Goal: Task Accomplishment & Management: Manage account settings

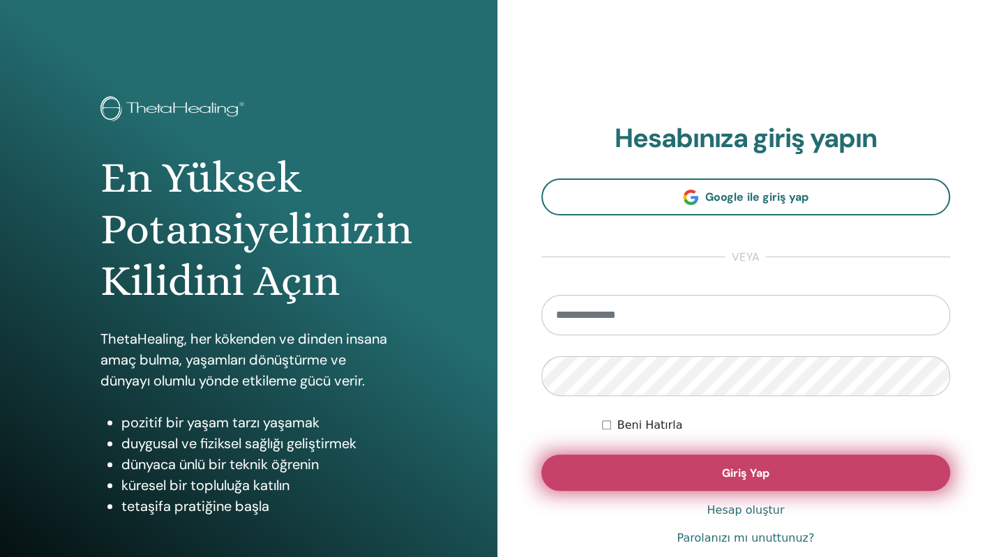
type input "**********"
click at [738, 474] on span "Giriş Yap" at bounding box center [745, 473] width 47 height 15
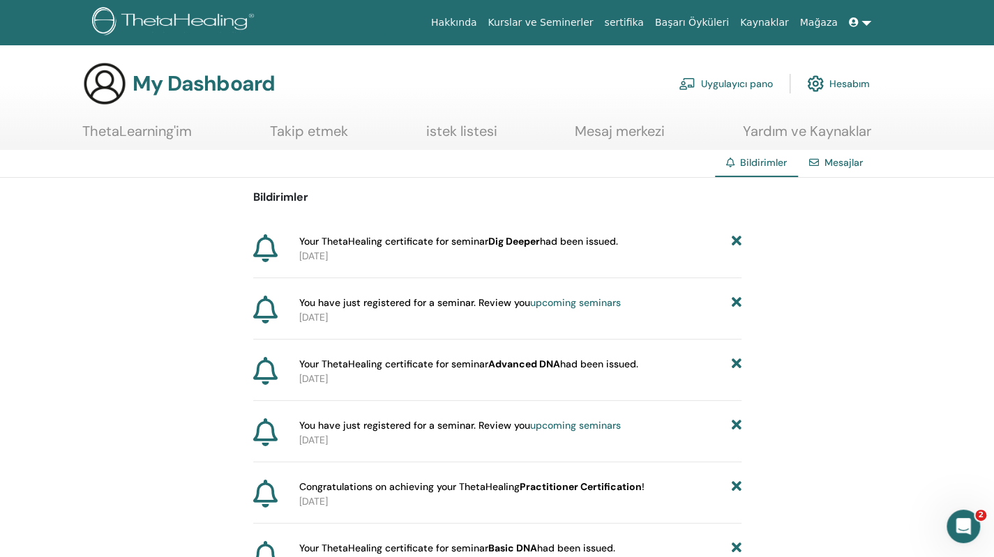
click at [725, 84] on link "Uygulayıcı pano" at bounding box center [726, 83] width 94 height 31
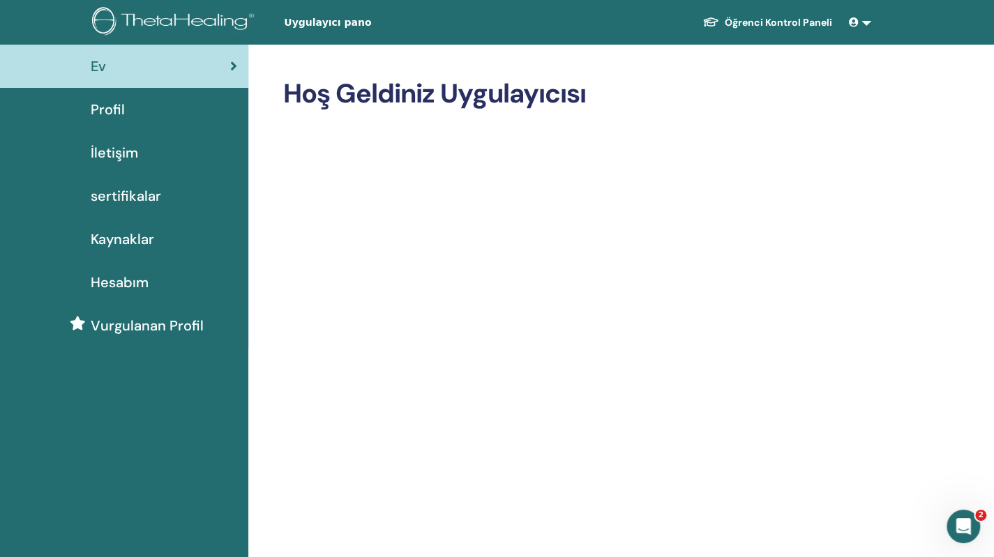
click at [116, 109] on span "Profil" at bounding box center [108, 109] width 34 height 21
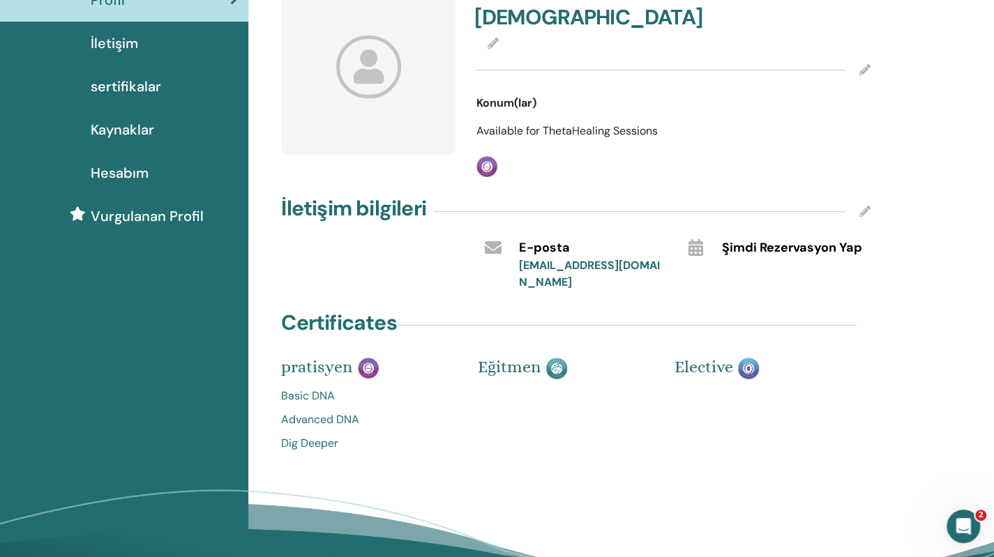
scroll to position [139, 0]
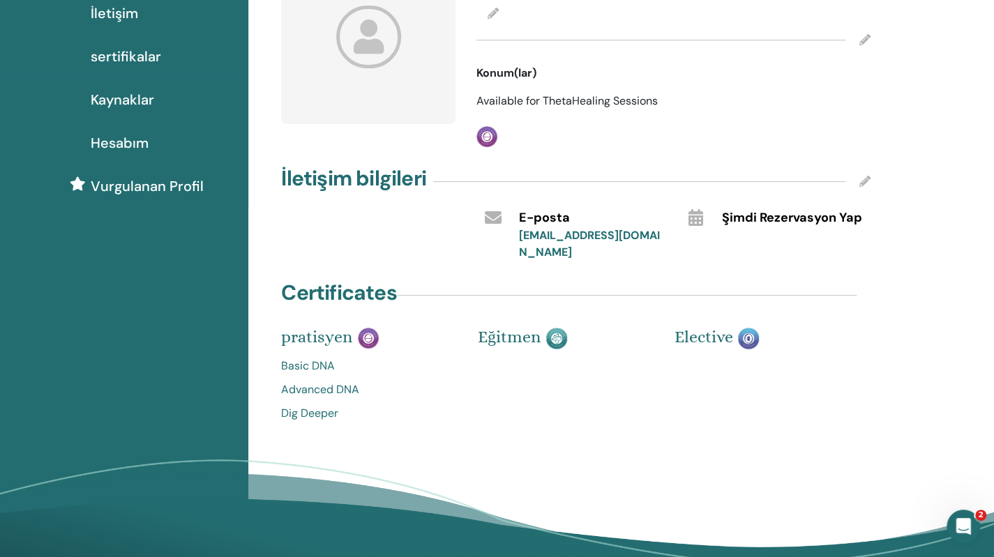
click at [311, 405] on link "Dig Deeper" at bounding box center [369, 413] width 176 height 17
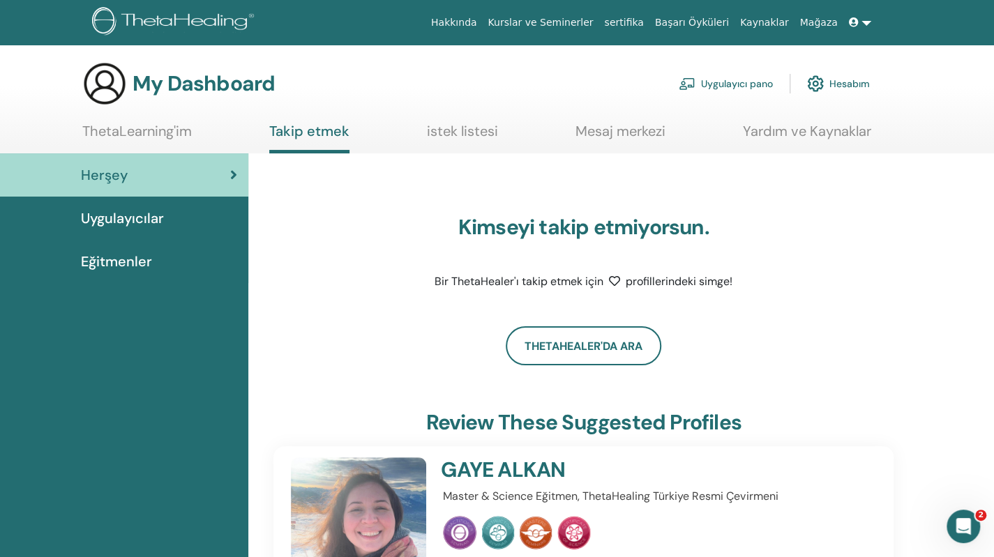
click at [135, 222] on span "Uygulayıcılar" at bounding box center [122, 218] width 83 height 21
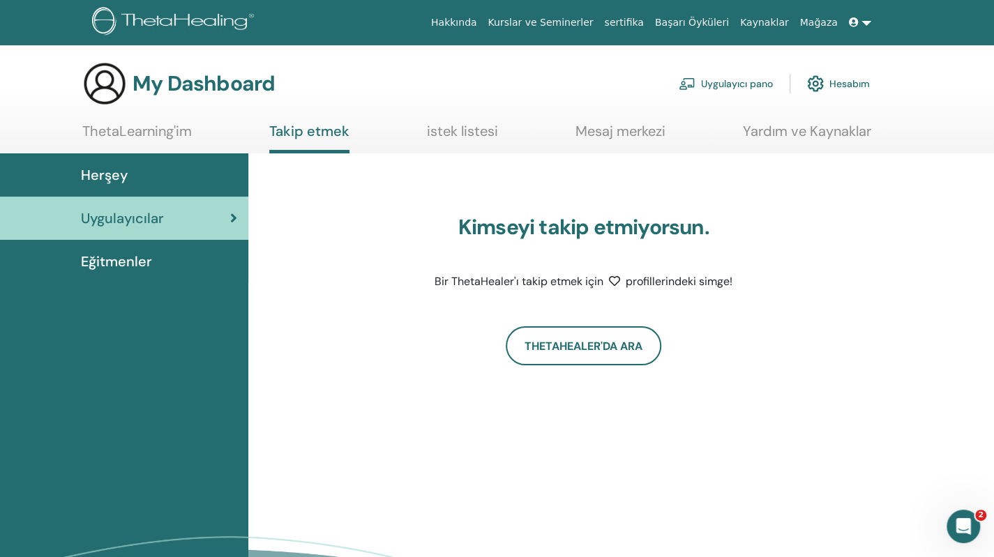
click at [128, 261] on span "Eğitmenler" at bounding box center [116, 261] width 71 height 21
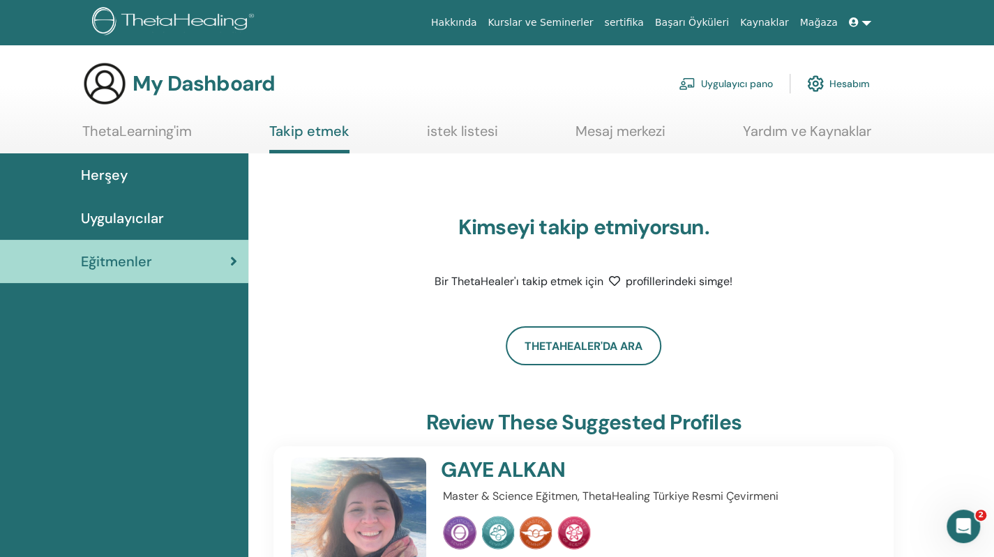
click at [121, 139] on link "ThetaLearning'im" at bounding box center [136, 136] width 109 height 27
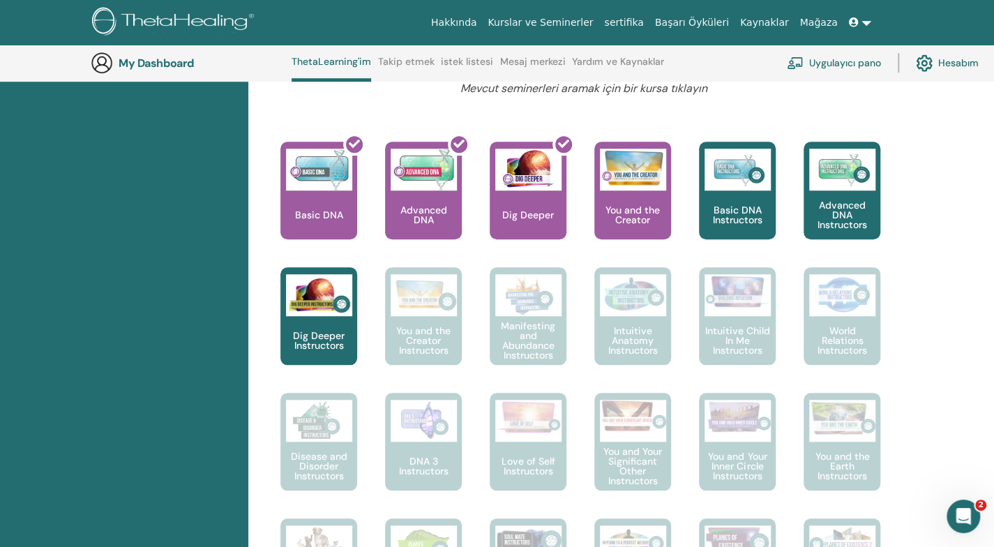
scroll to position [346, 0]
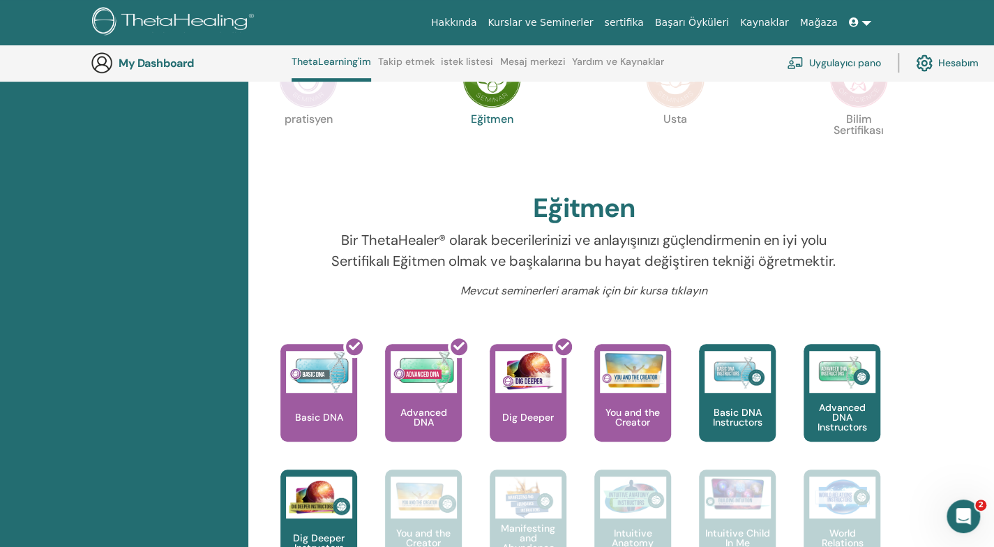
click at [941, 59] on link "Hesabım" at bounding box center [947, 62] width 63 height 31
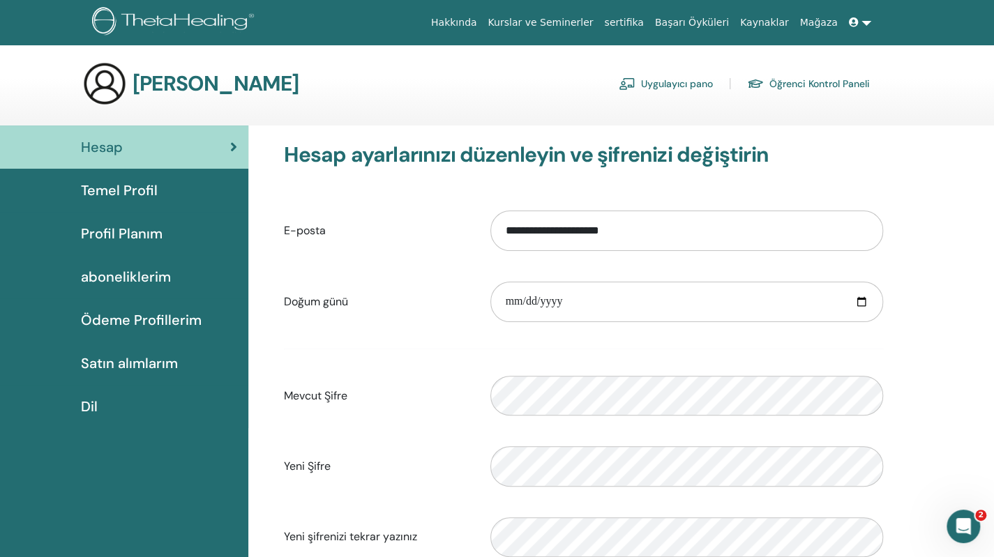
click at [137, 358] on span "Satın alımlarım" at bounding box center [129, 363] width 97 height 21
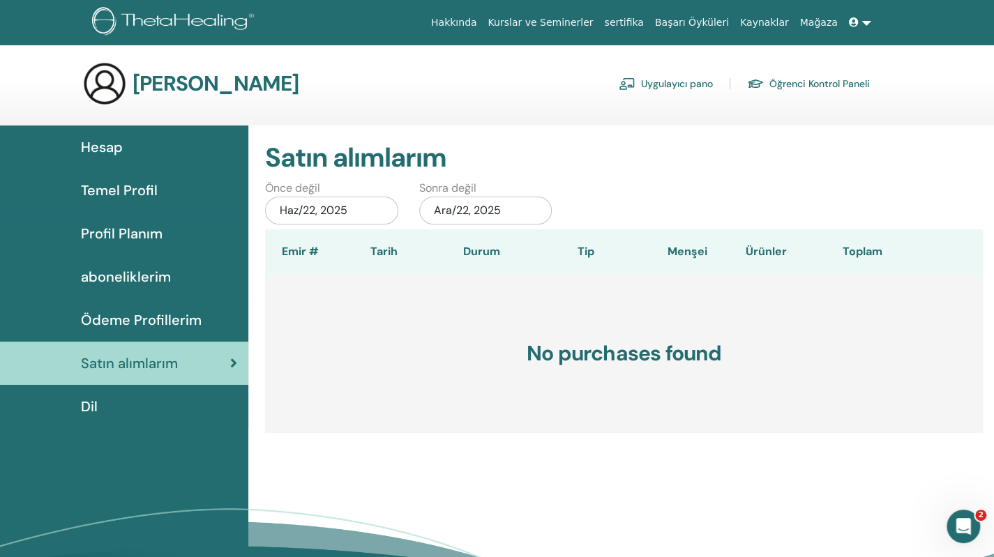
click at [165, 317] on span "Ödeme Profillerim" at bounding box center [141, 320] width 121 height 21
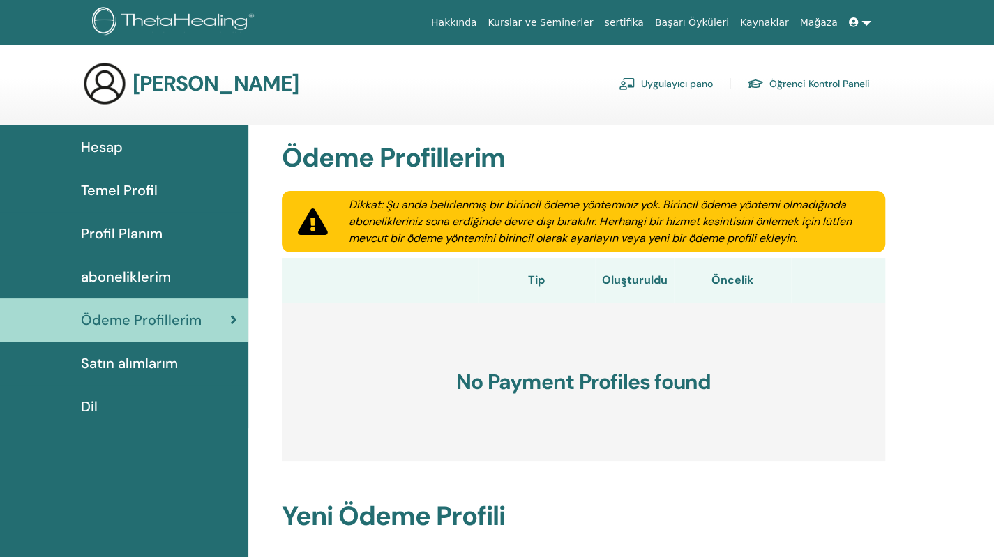
click at [152, 236] on span "Profil Planım" at bounding box center [122, 233] width 82 height 21
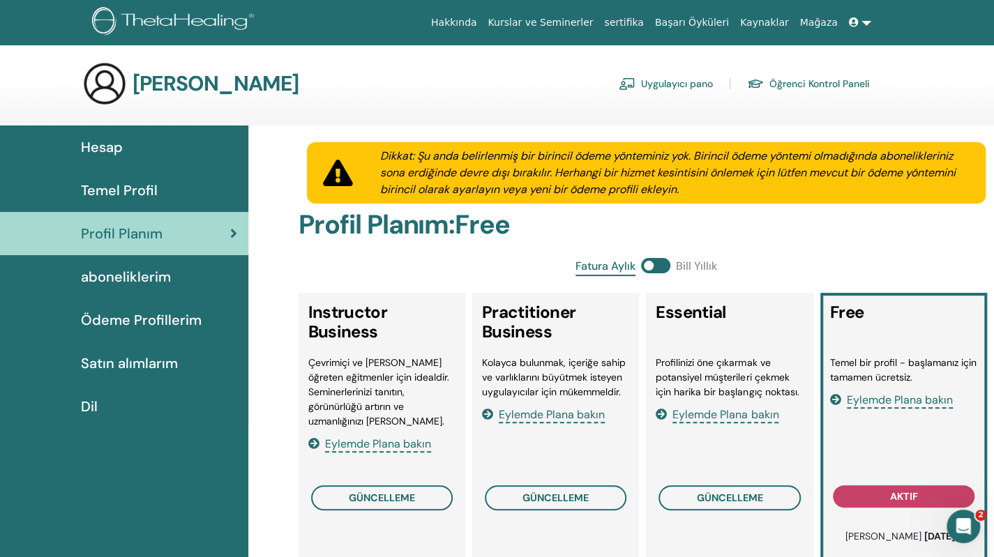
click at [146, 190] on span "Temel Profil" at bounding box center [119, 190] width 77 height 21
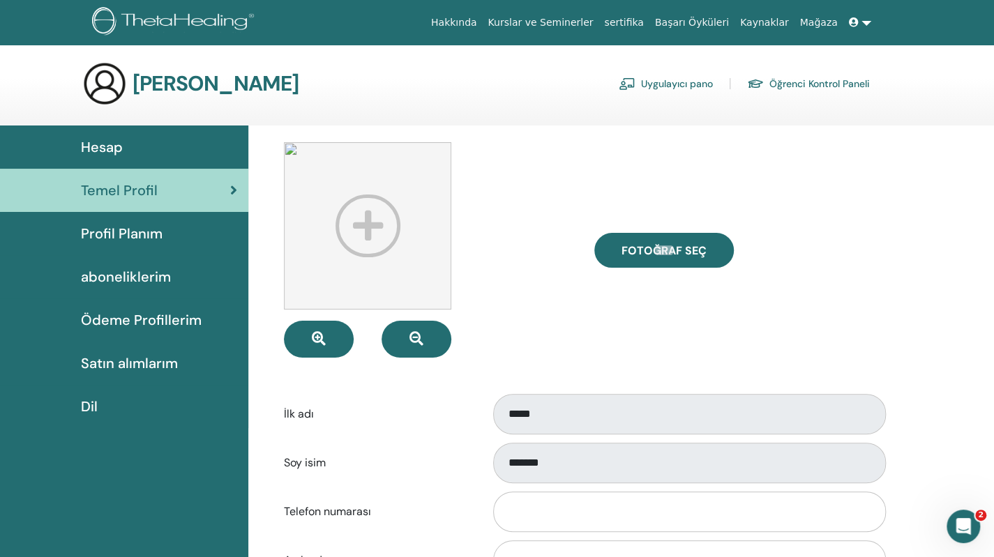
click at [360, 230] on img at bounding box center [367, 225] width 167 height 167
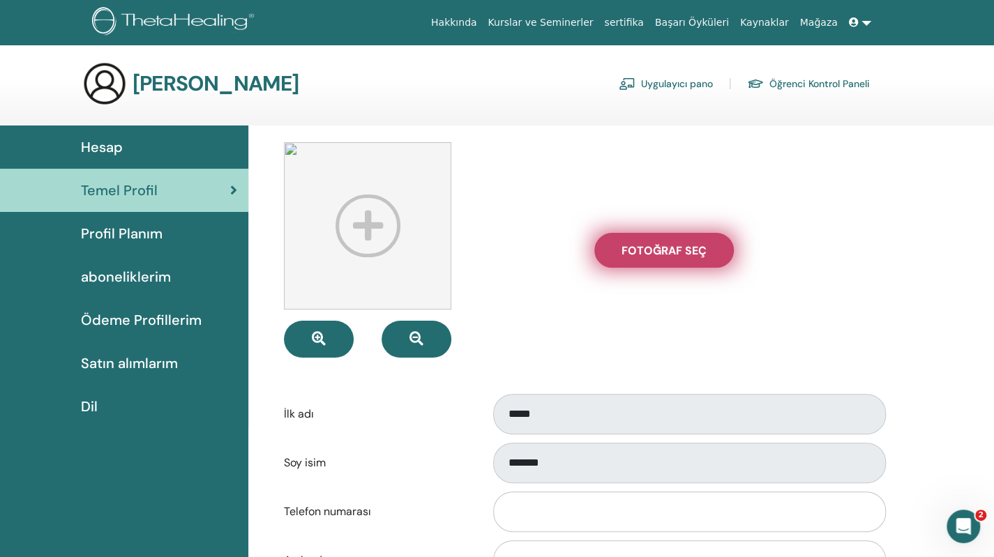
click at [623, 252] on span "Fotoğraf seç" at bounding box center [663, 250] width 85 height 15
click at [655, 252] on input "Fotoğraf seç" at bounding box center [664, 250] width 18 height 10
type input "**********"
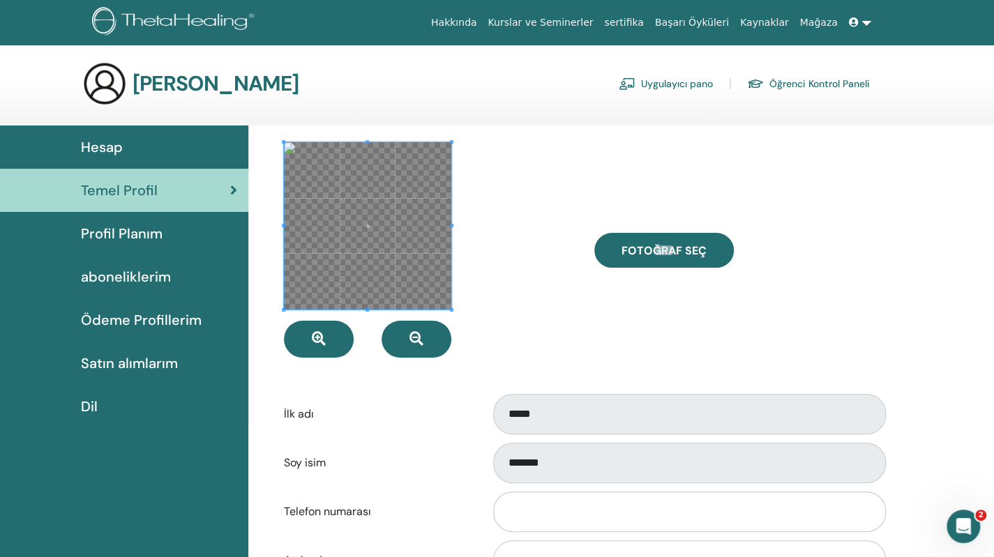
click at [601, 323] on div "Fotoğraf seç" at bounding box center [739, 249] width 310 height 215
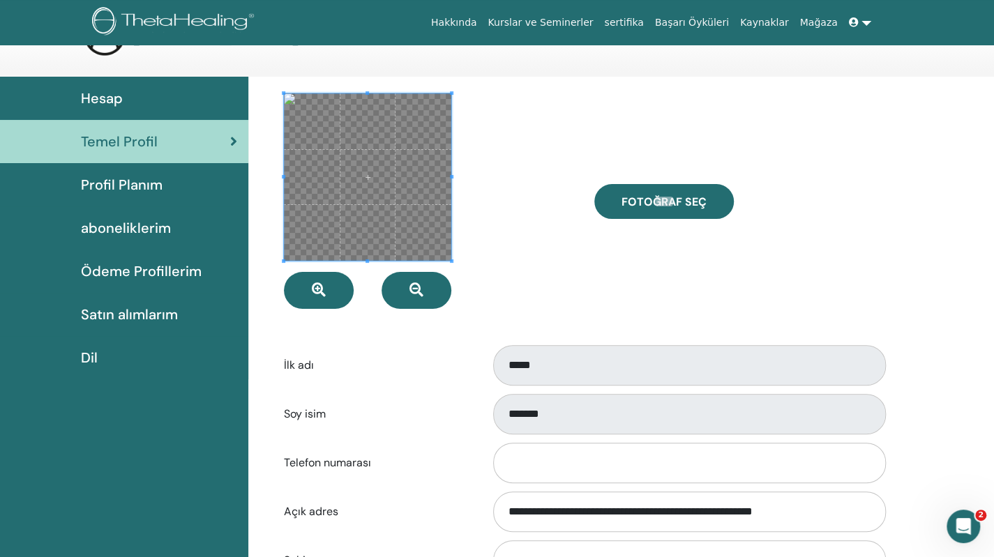
scroll to position [170, 0]
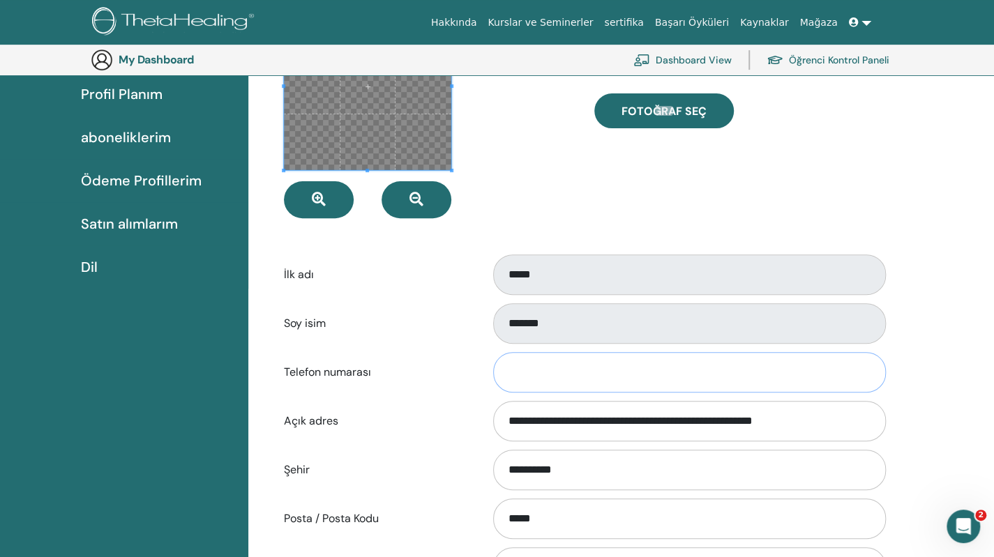
click at [584, 363] on input "Telefon numarası" at bounding box center [689, 372] width 393 height 40
click at [509, 373] on input "**********" at bounding box center [689, 372] width 393 height 40
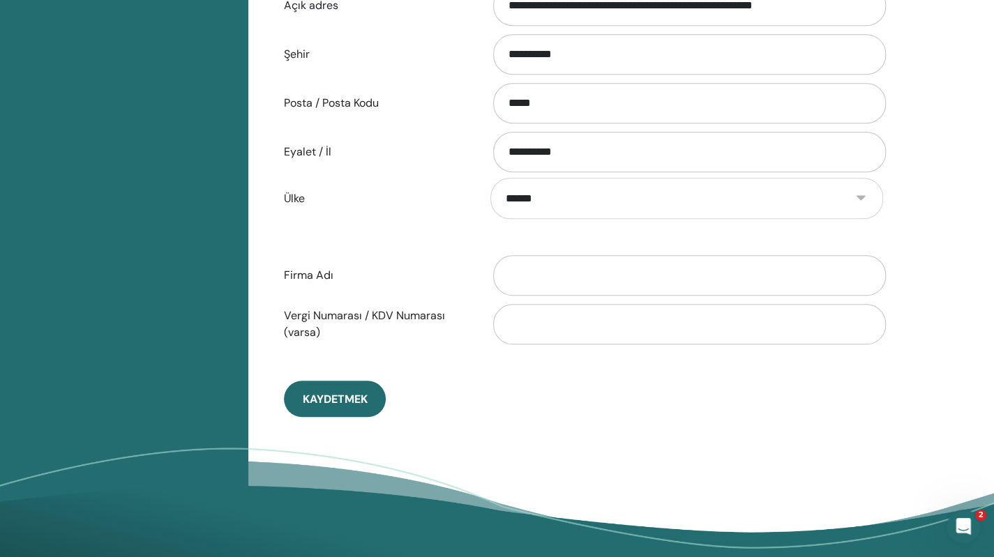
scroll to position [589, 0]
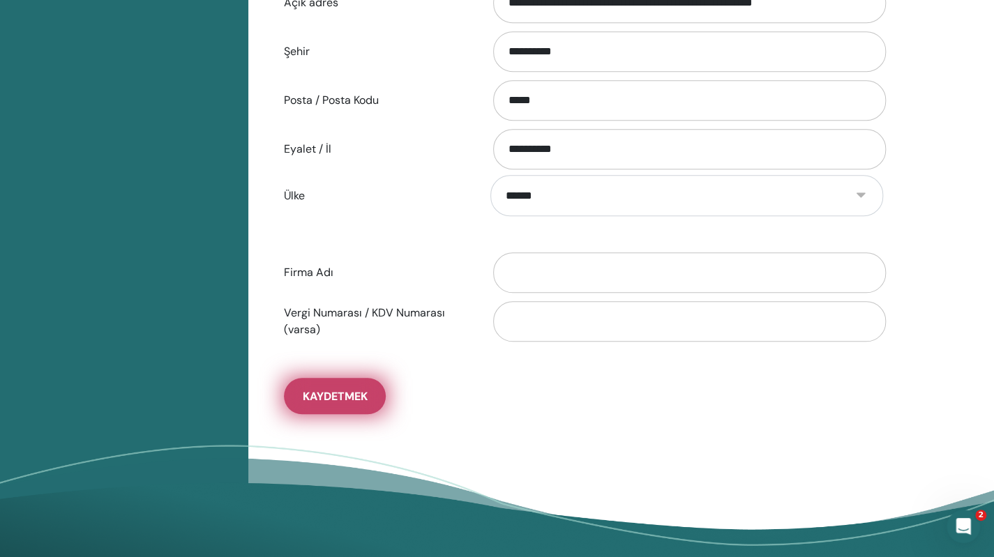
type input "**********"
click at [342, 389] on span "Kaydetmek" at bounding box center [335, 396] width 65 height 15
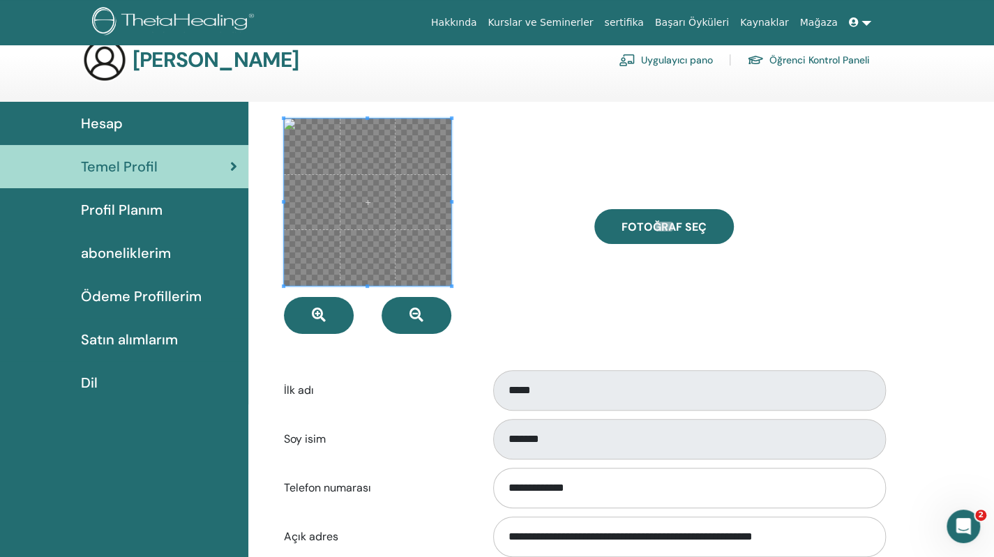
scroll to position [0, 0]
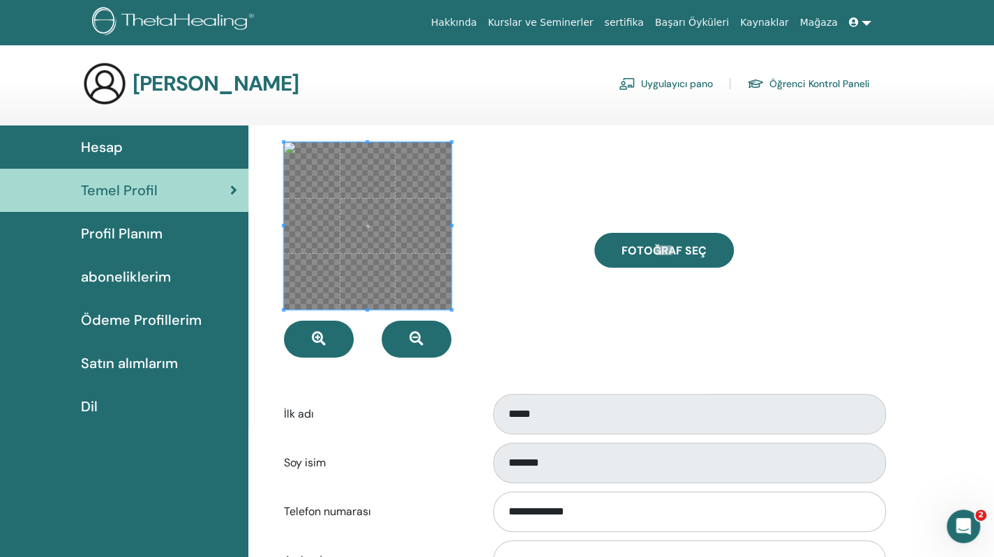
click at [561, 306] on div at bounding box center [428, 249] width 310 height 215
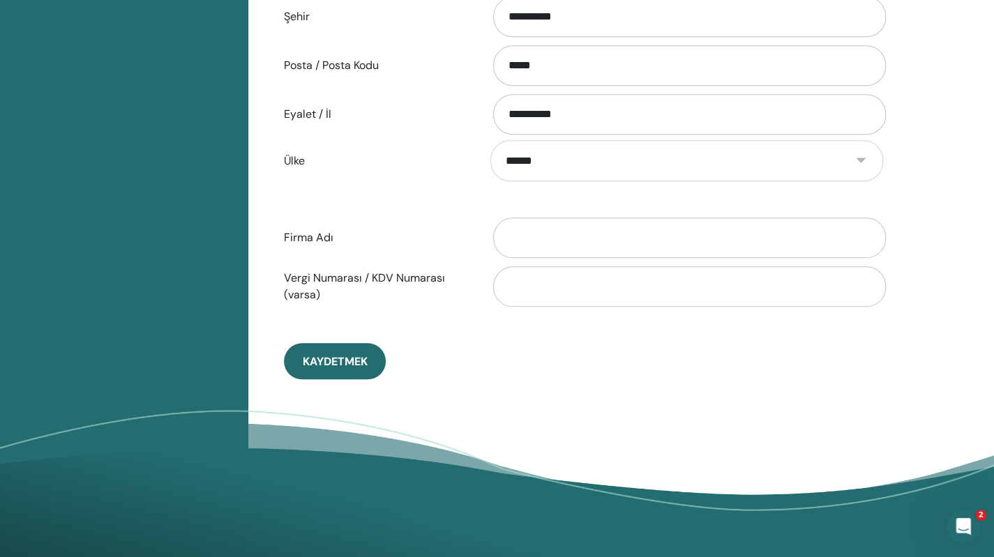
scroll to position [868, 0]
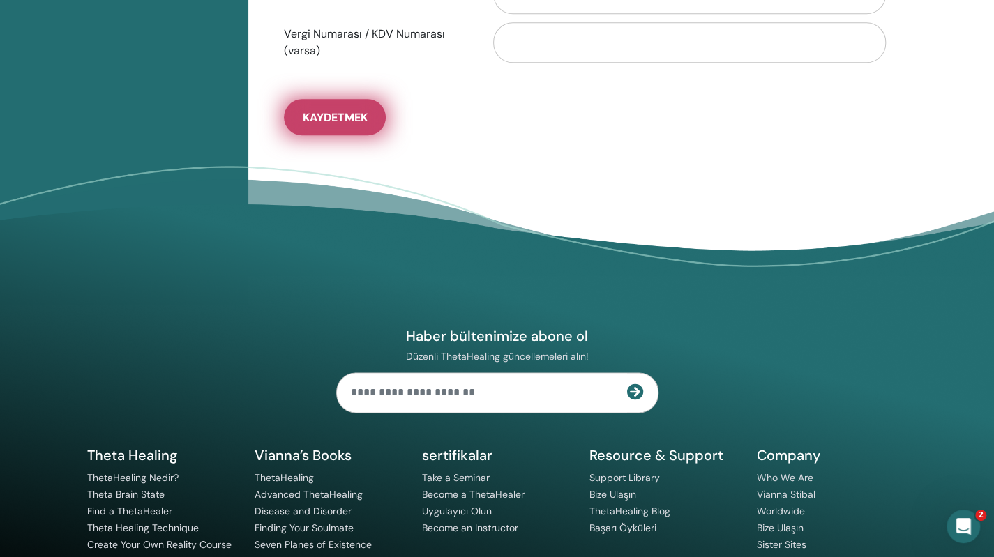
click at [363, 110] on span "Kaydetmek" at bounding box center [335, 117] width 65 height 15
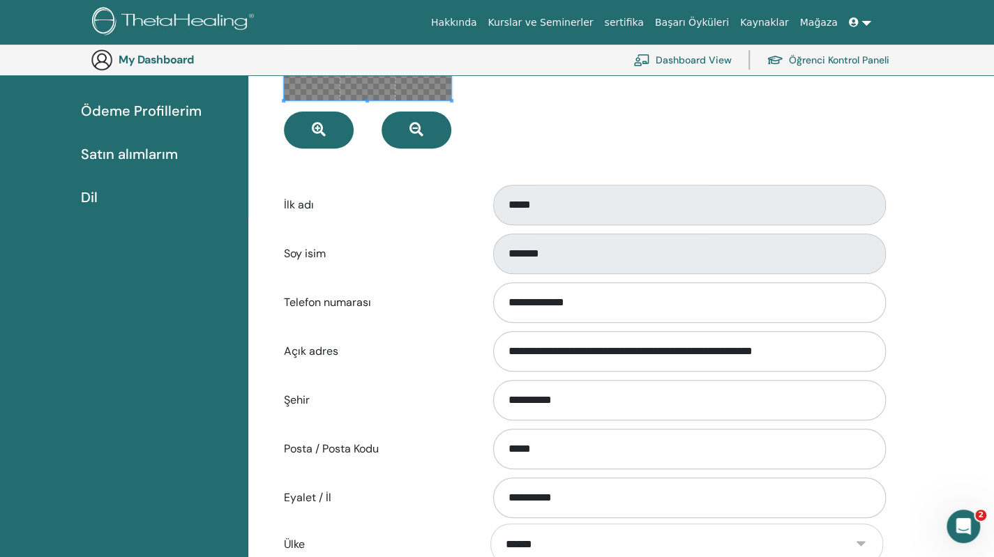
scroll to position [0, 0]
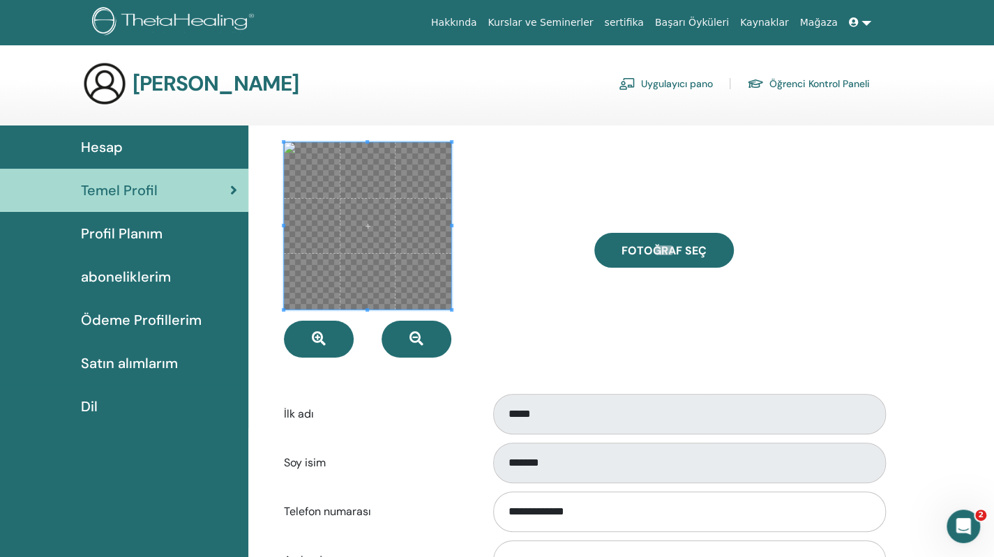
click at [124, 140] on div "Hesap" at bounding box center [124, 147] width 226 height 21
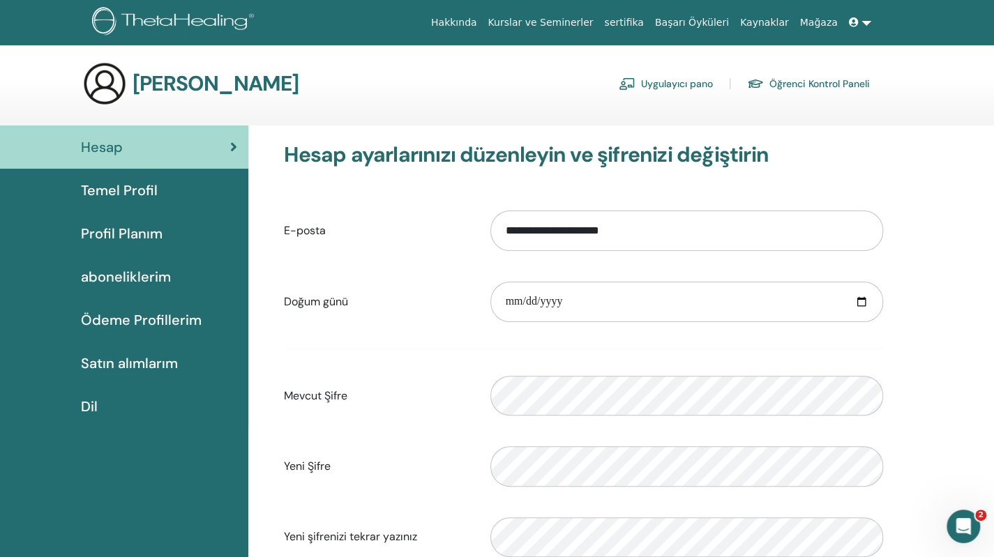
click at [129, 193] on span "Temel Profil" at bounding box center [119, 190] width 77 height 21
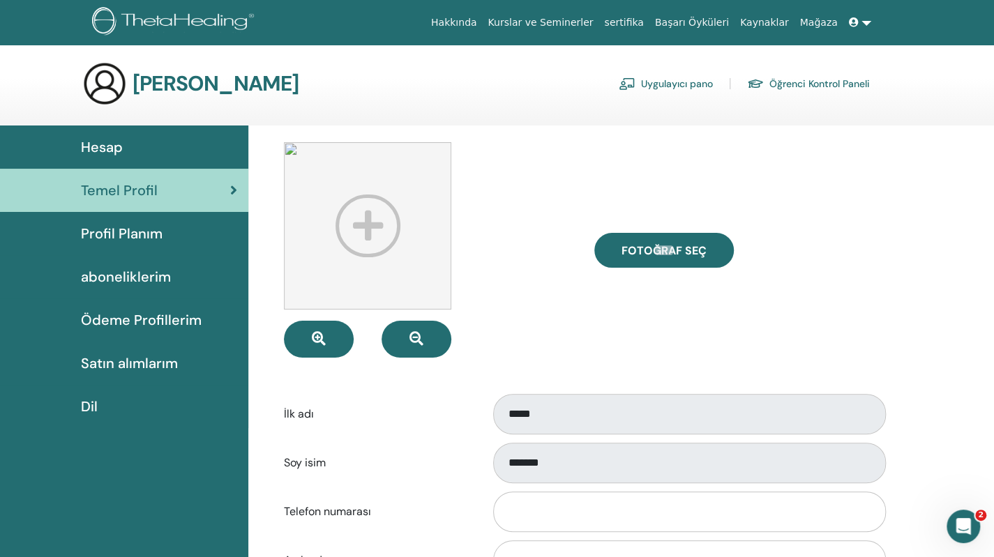
click at [291, 151] on img at bounding box center [367, 225] width 167 height 167
click at [863, 24] on link at bounding box center [859, 23] width 33 height 26
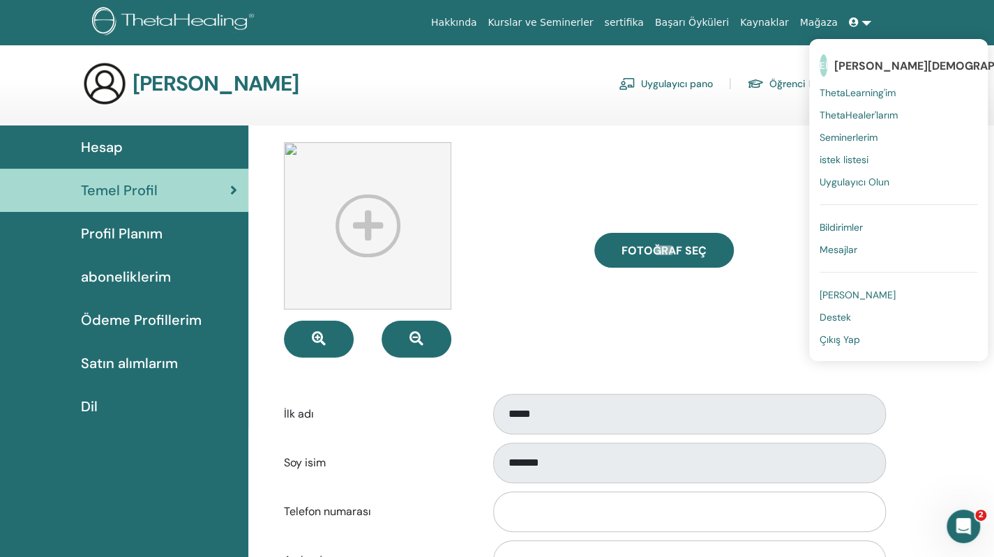
click at [852, 182] on span "Uygulayıcı Olun" at bounding box center [854, 182] width 70 height 13
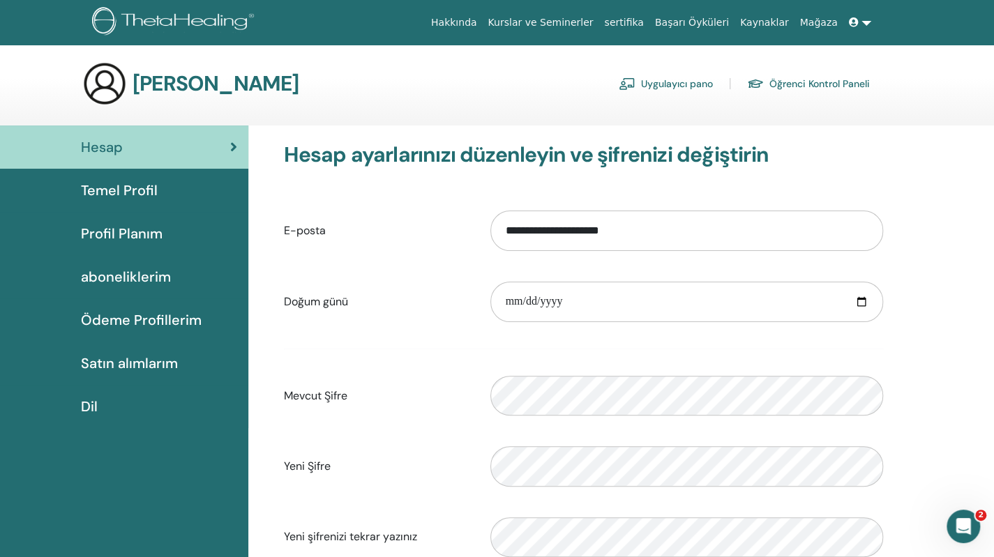
click at [870, 20] on link at bounding box center [859, 23] width 33 height 26
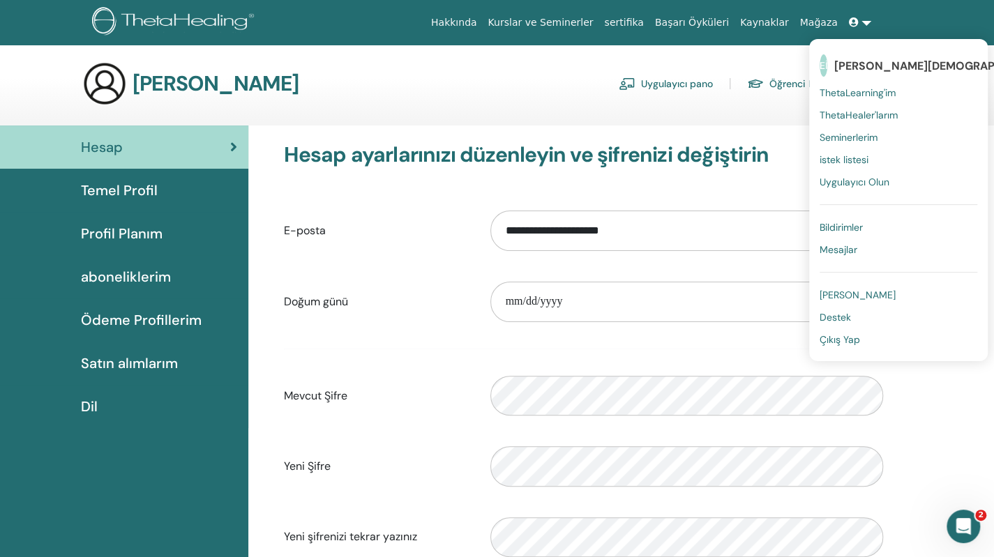
click at [873, 114] on span "ThetaHealer'larım" at bounding box center [858, 115] width 78 height 13
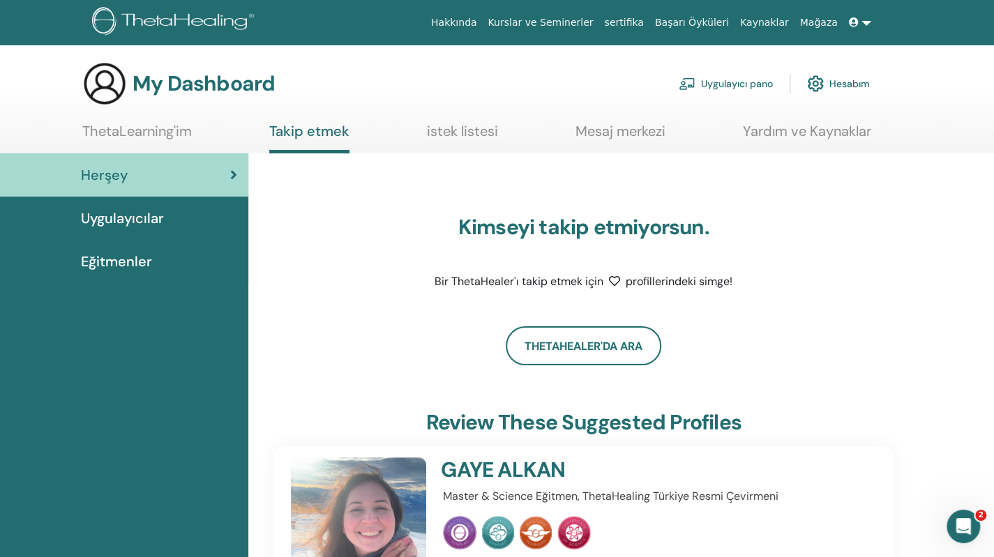
click at [471, 131] on link "istek listesi" at bounding box center [462, 136] width 71 height 27
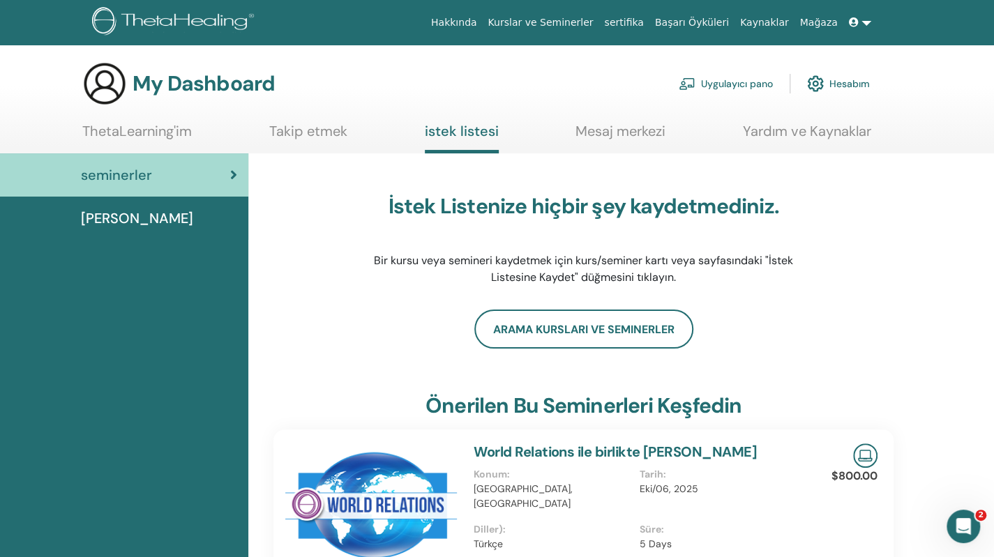
click at [123, 228] on span "[PERSON_NAME]" at bounding box center [137, 218] width 112 height 21
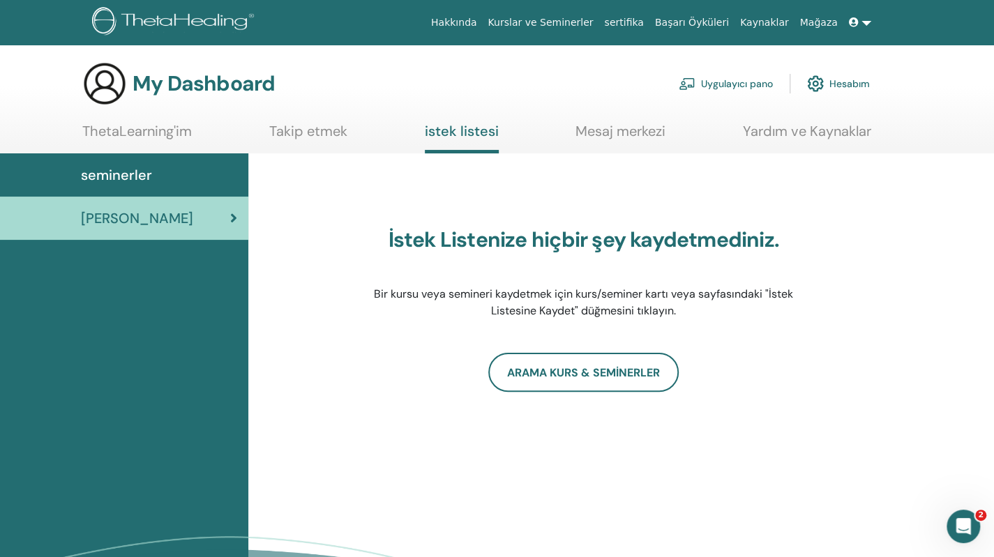
click at [159, 123] on link "ThetaLearning'im" at bounding box center [136, 136] width 109 height 27
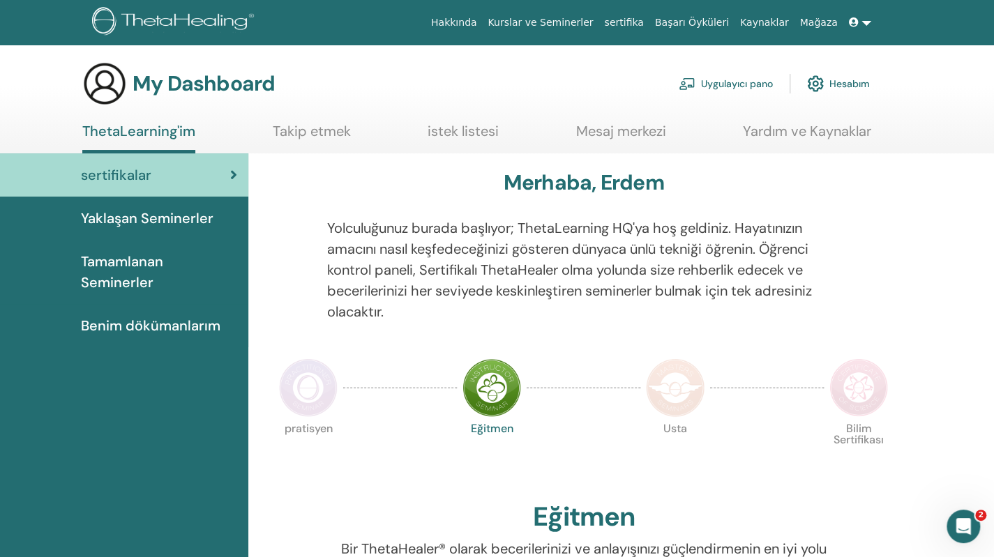
click at [303, 388] on img at bounding box center [308, 387] width 59 height 59
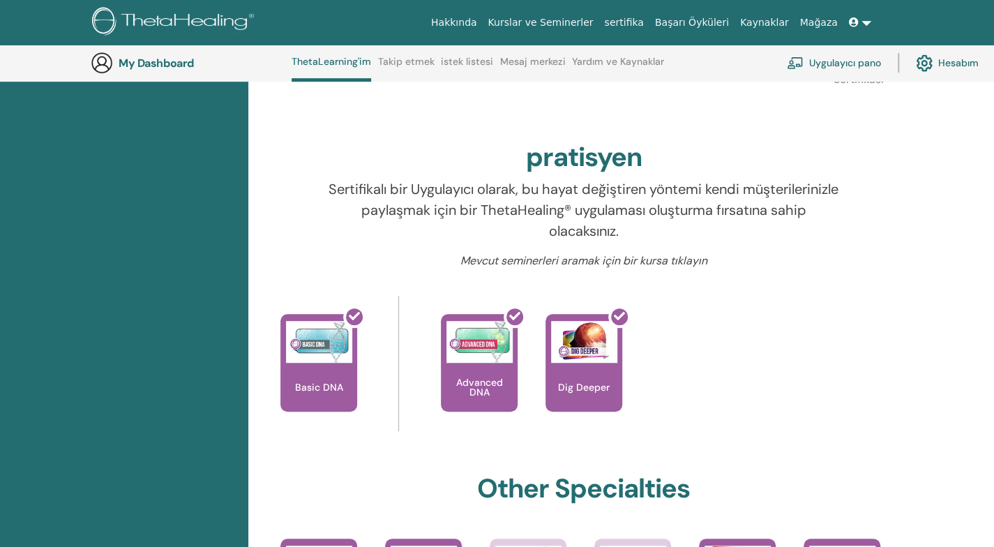
scroll to position [455, 0]
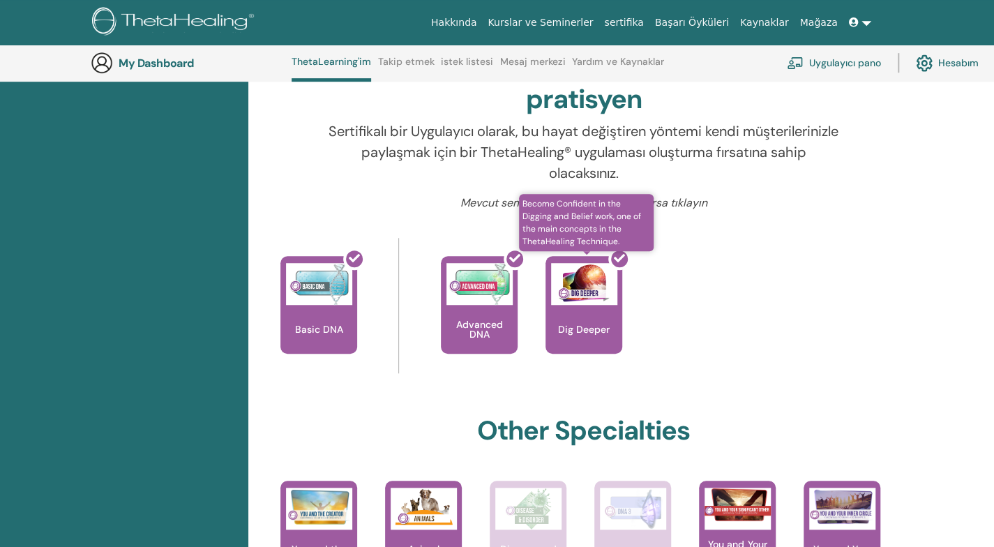
click at [598, 324] on div at bounding box center [592, 311] width 77 height 126
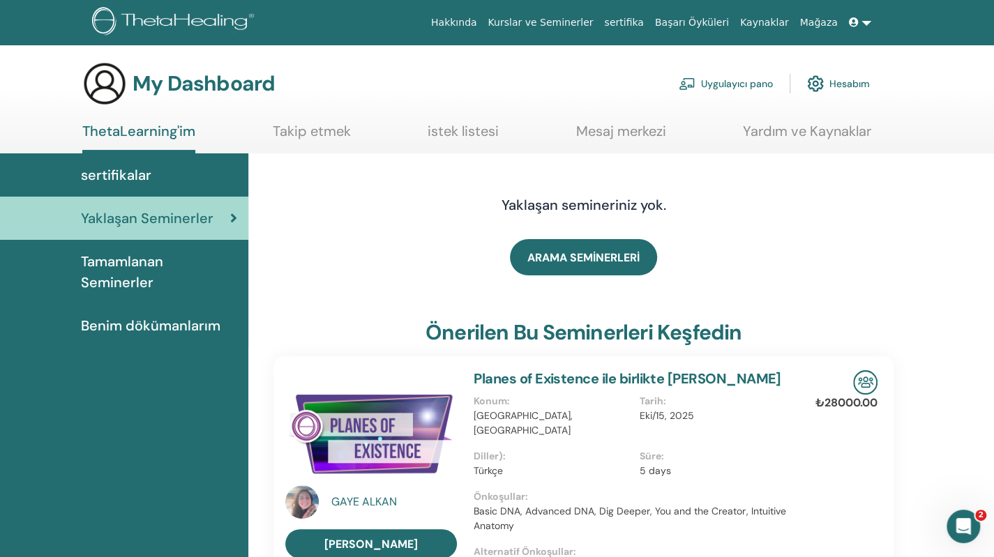
click at [148, 277] on span "Tamamlanan Seminerler" at bounding box center [159, 272] width 156 height 42
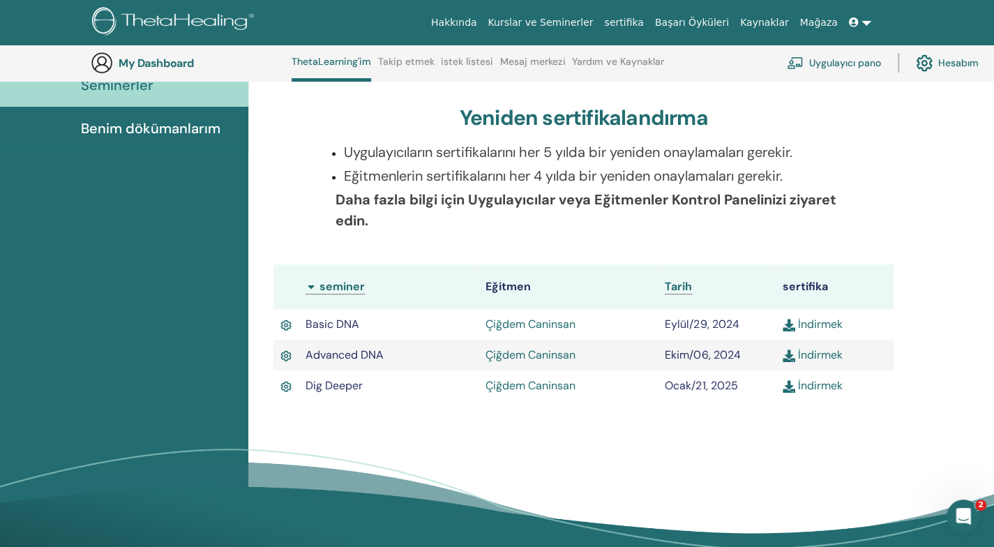
scroll to position [245, 0]
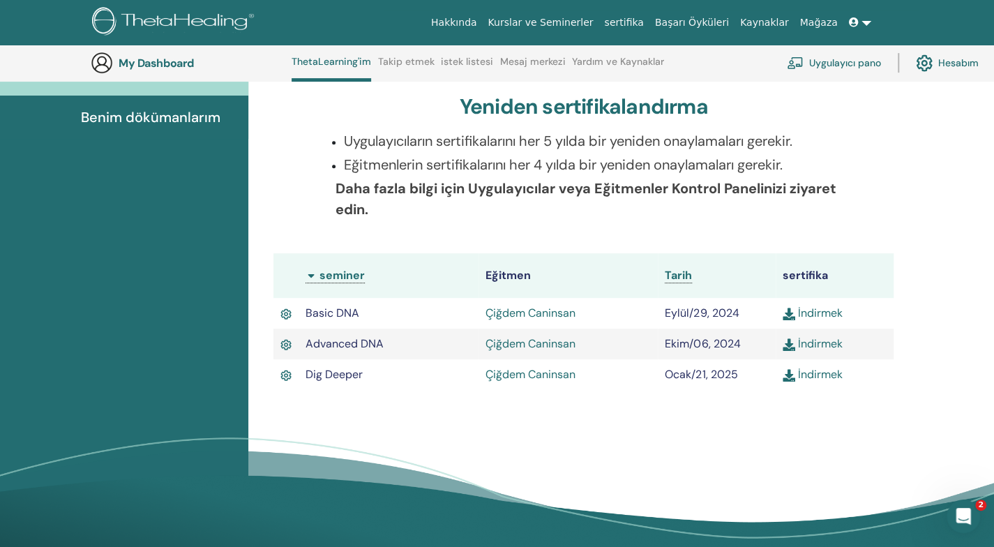
click at [520, 312] on link "Çiğdem Caninsan" at bounding box center [530, 312] width 90 height 15
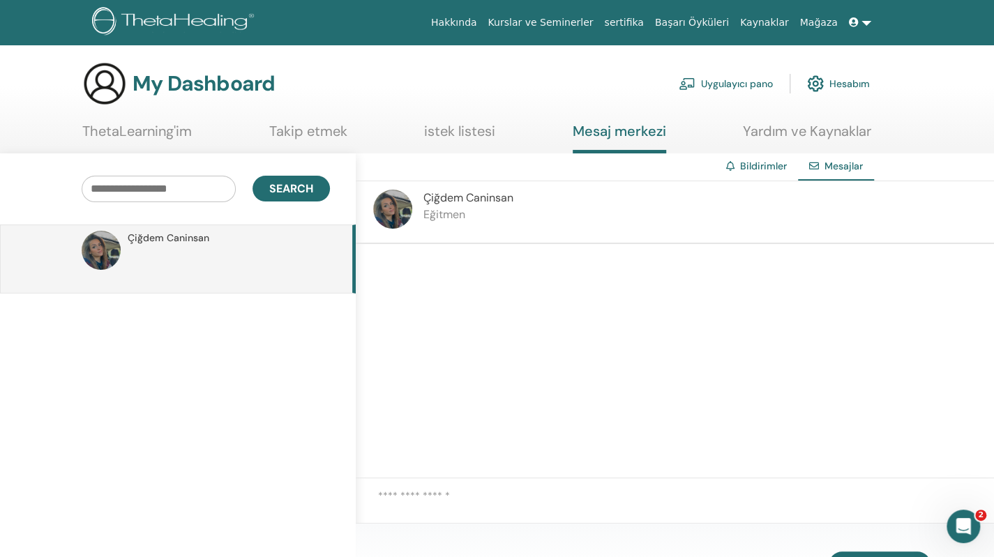
click at [173, 135] on link "ThetaLearning'im" at bounding box center [136, 136] width 109 height 27
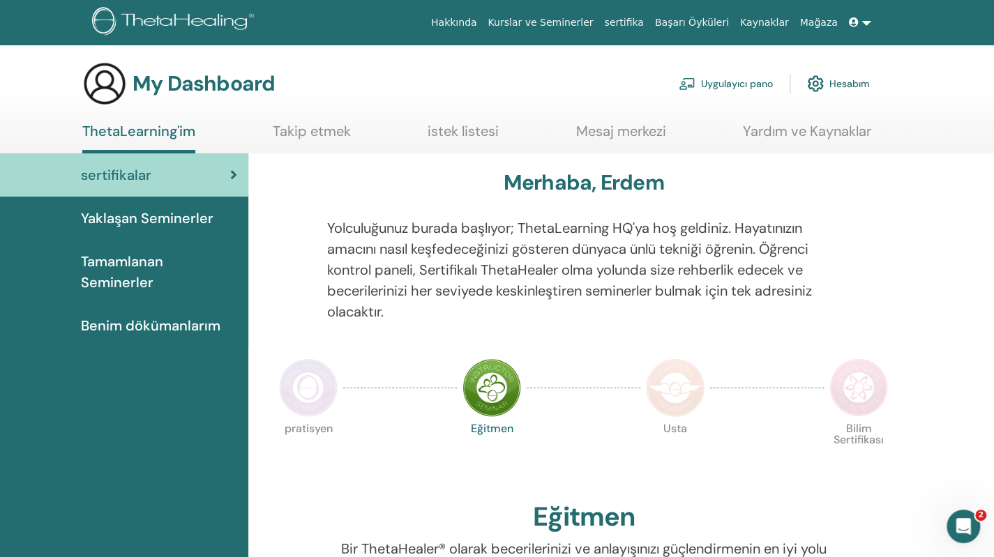
click at [160, 269] on span "Tamamlanan Seminerler" at bounding box center [159, 272] width 156 height 42
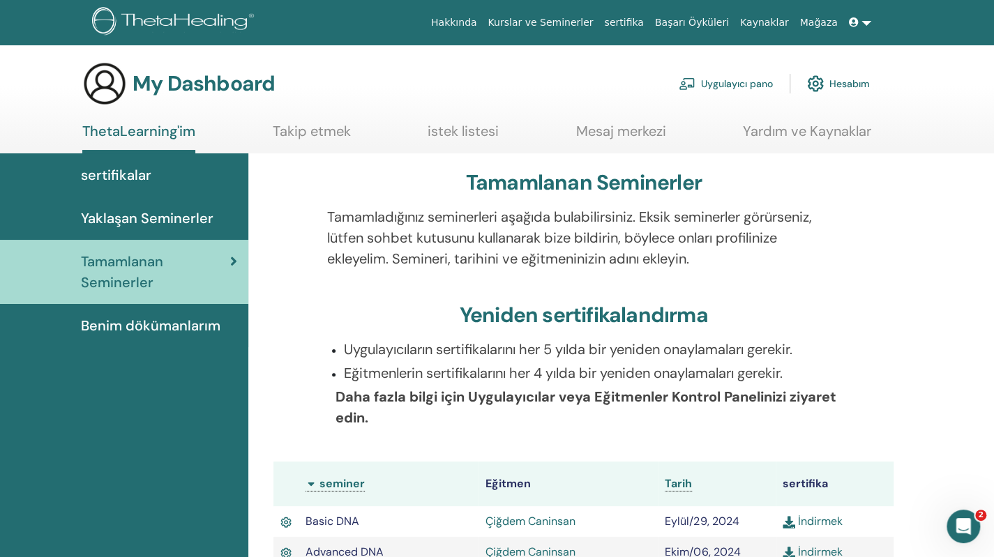
click at [296, 137] on link "Takip etmek" at bounding box center [312, 136] width 78 height 27
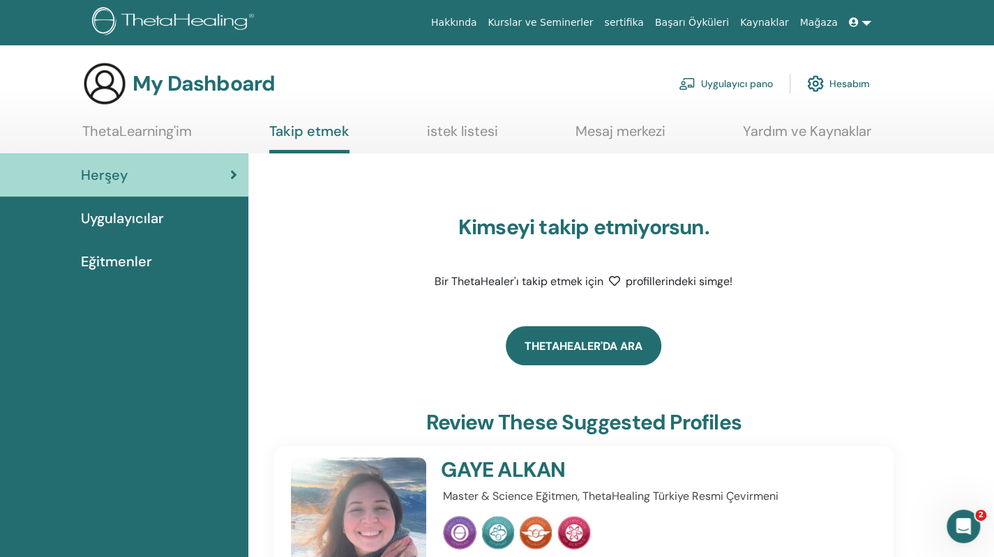
click at [579, 350] on link "ThetaHealer'da Ara" at bounding box center [584, 345] width 156 height 39
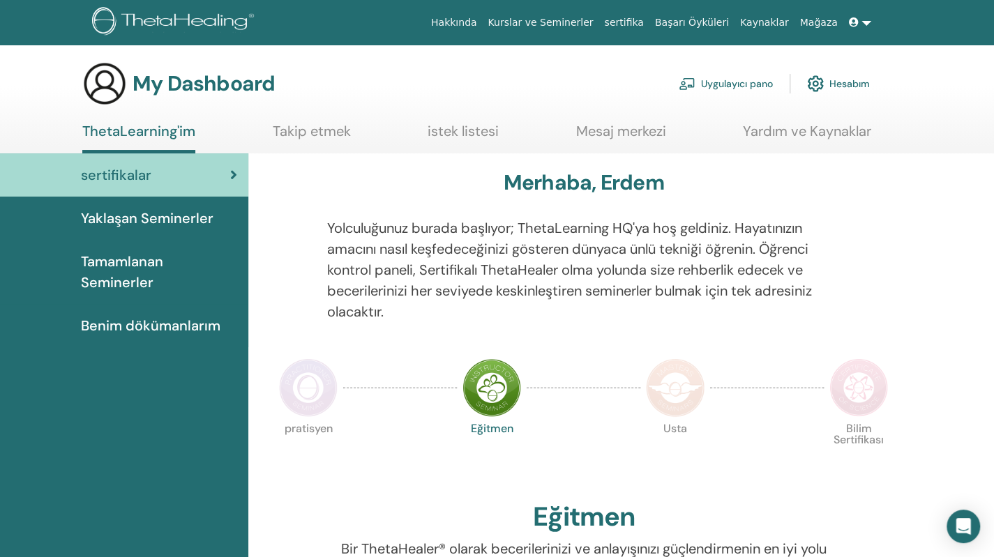
click at [121, 264] on span "Tamamlanan Seminerler" at bounding box center [159, 272] width 156 height 42
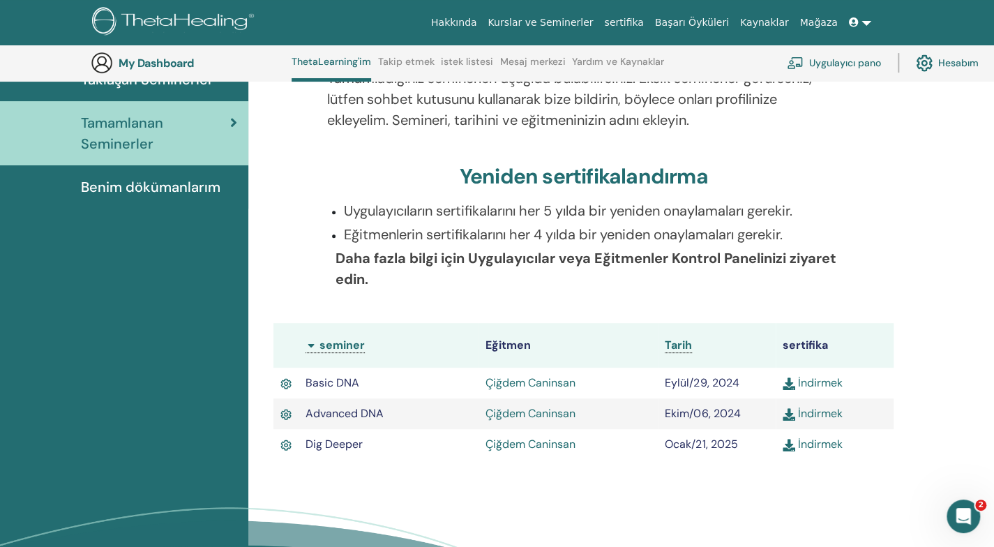
click at [527, 380] on link "Çiğdem Caninsan" at bounding box center [530, 382] width 90 height 15
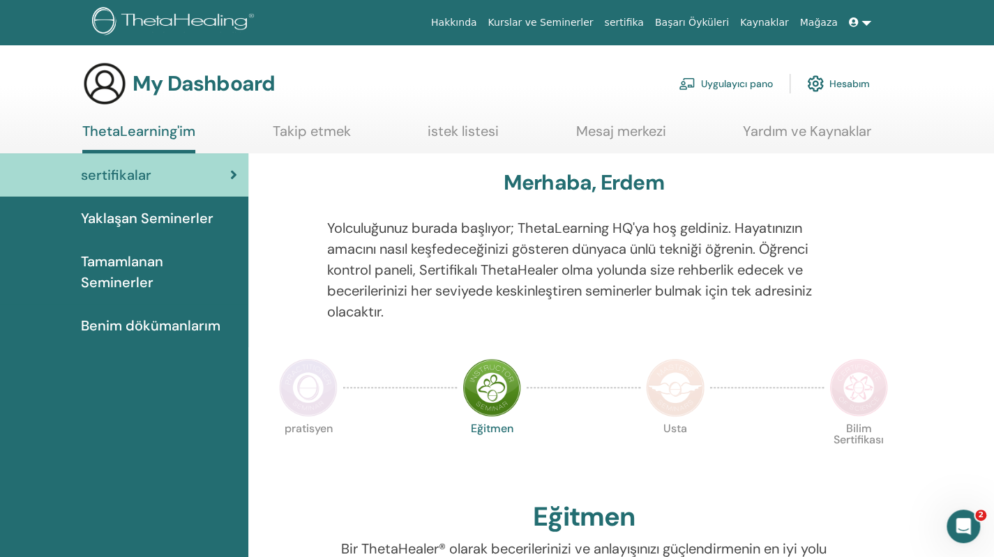
click at [306, 126] on link "Takip etmek" at bounding box center [312, 136] width 78 height 27
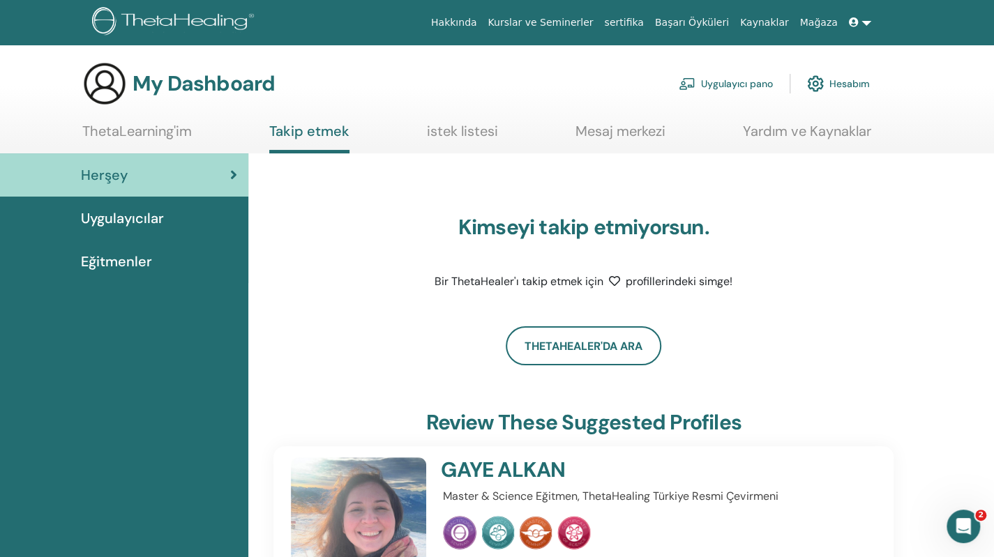
click at [134, 214] on span "Uygulayıcılar" at bounding box center [122, 218] width 83 height 21
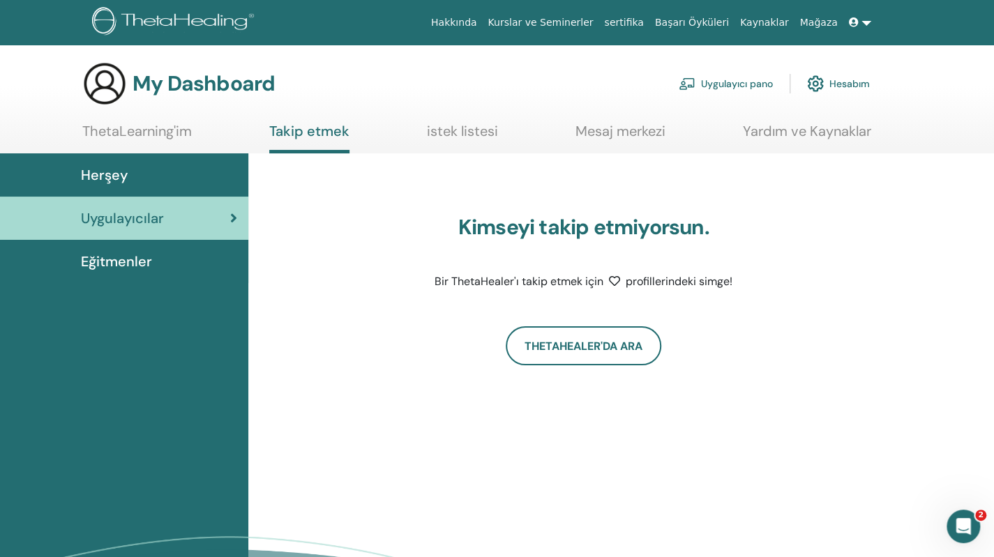
click at [133, 264] on span "Eğitmenler" at bounding box center [116, 261] width 71 height 21
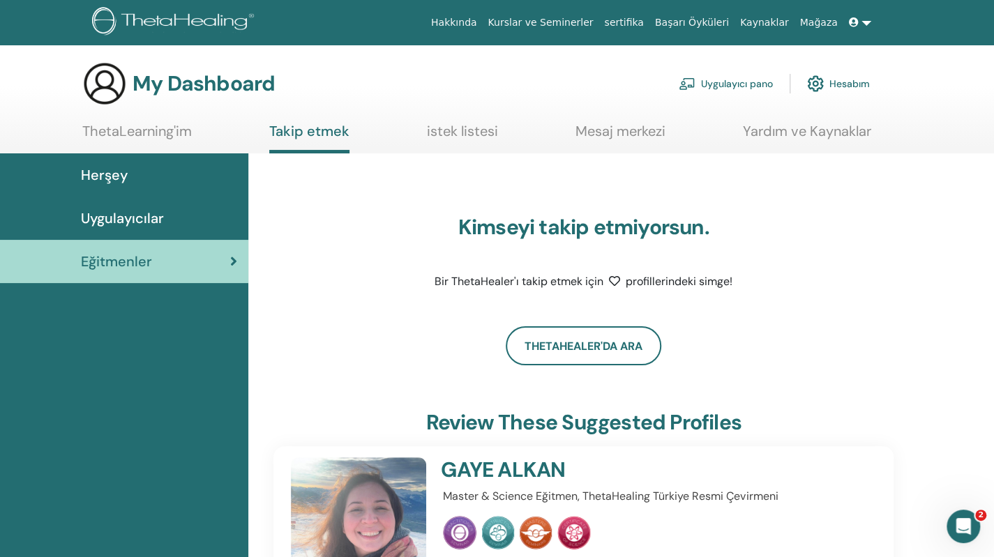
click at [464, 137] on link "istek listesi" at bounding box center [462, 136] width 71 height 27
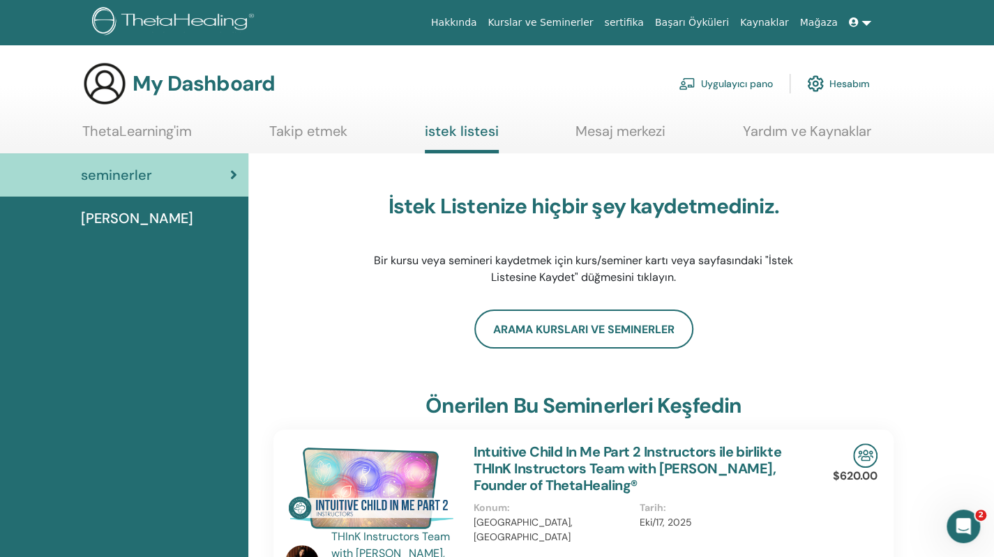
click at [116, 215] on span "Dersler" at bounding box center [137, 218] width 112 height 21
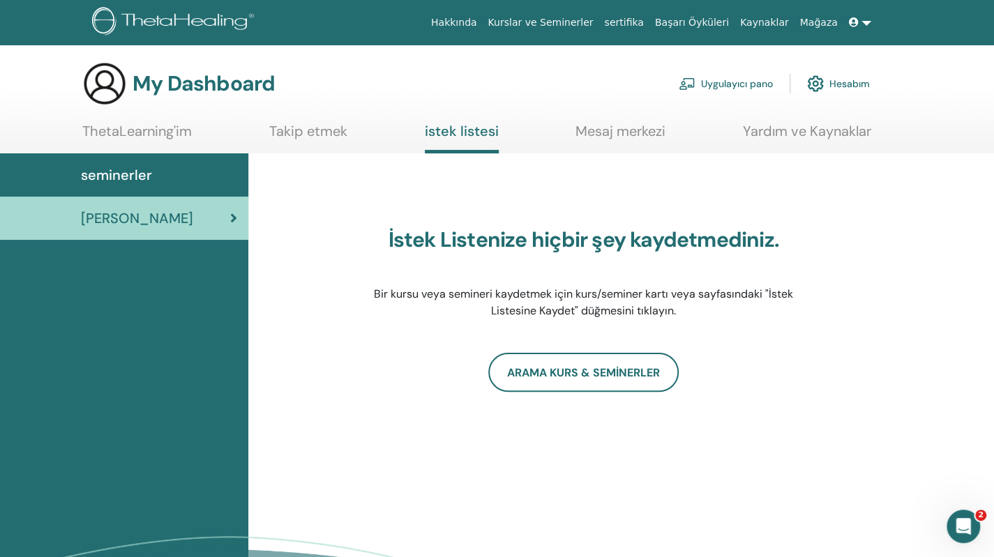
click at [827, 83] on link "Hesabım" at bounding box center [838, 83] width 63 height 31
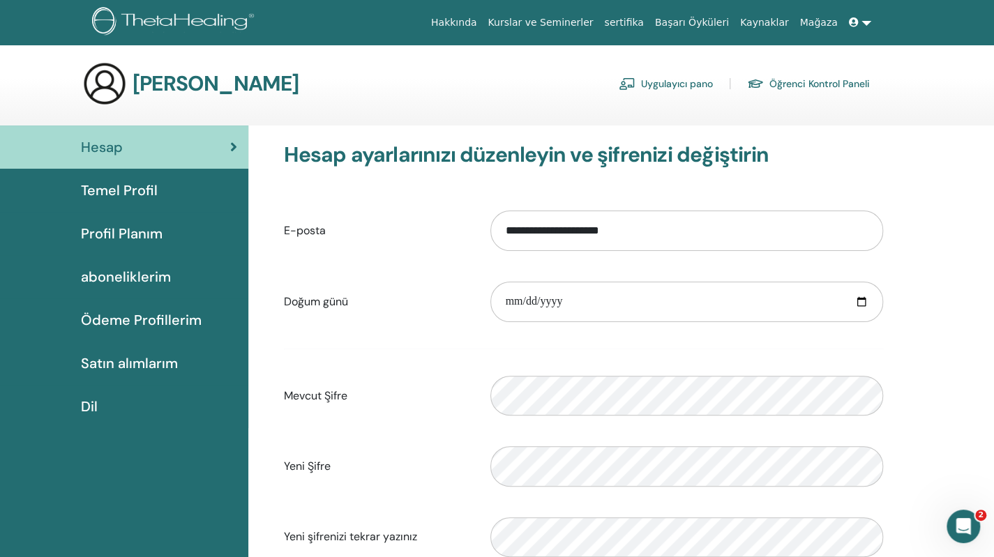
click at [866, 20] on link at bounding box center [859, 23] width 33 height 26
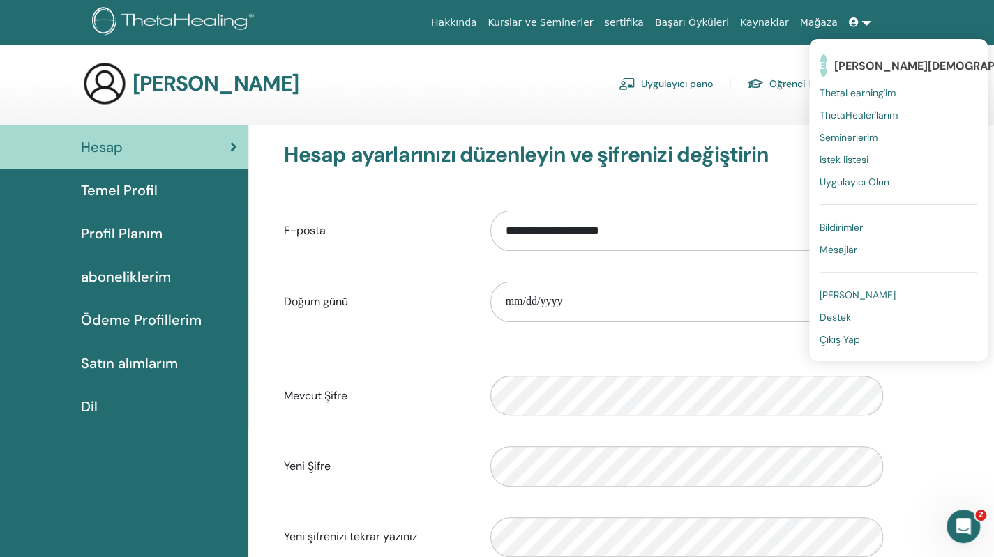
click at [852, 96] on span "ThetaLearning'im" at bounding box center [857, 92] width 76 height 13
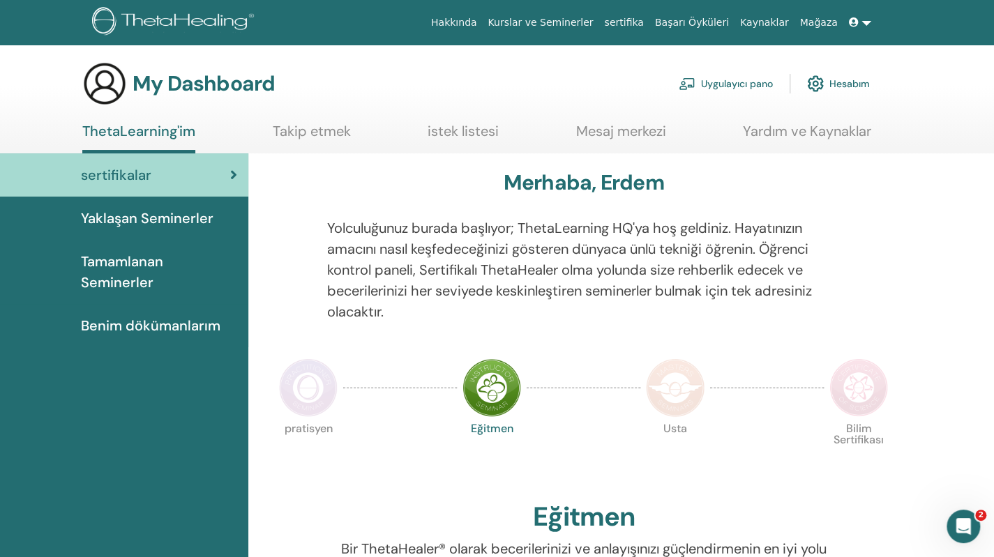
click at [120, 267] on span "Tamamlanan Seminerler" at bounding box center [159, 272] width 156 height 42
click at [307, 141] on link "Takip etmek" at bounding box center [312, 136] width 78 height 27
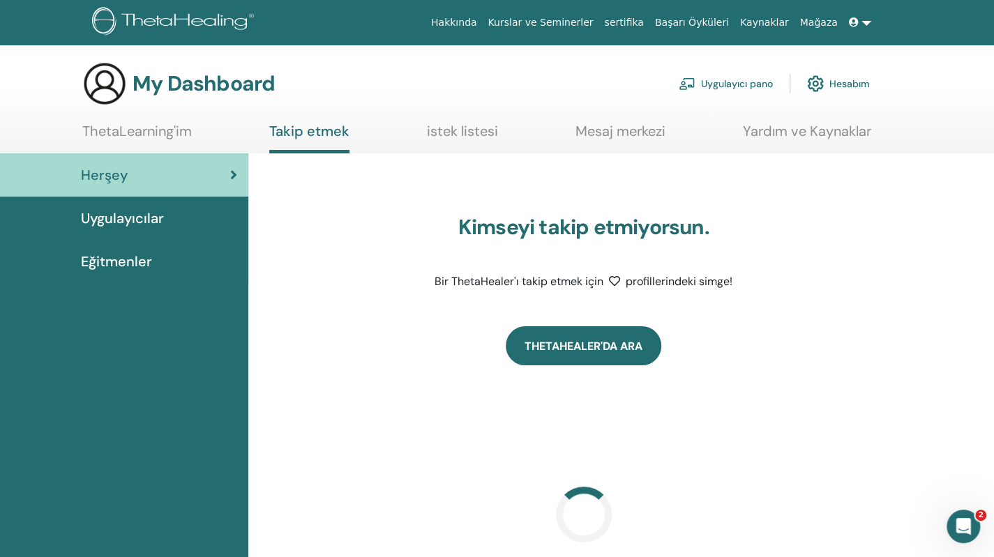
click at [612, 353] on link "ThetaHealer'da Ara" at bounding box center [584, 345] width 156 height 39
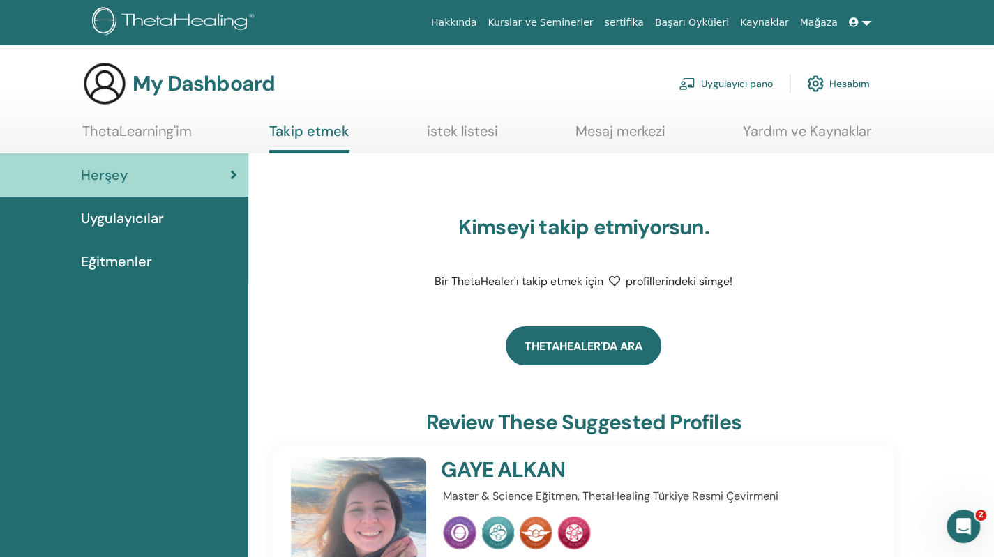
click at [572, 336] on link "ThetaHealer'da Ara" at bounding box center [584, 345] width 156 height 39
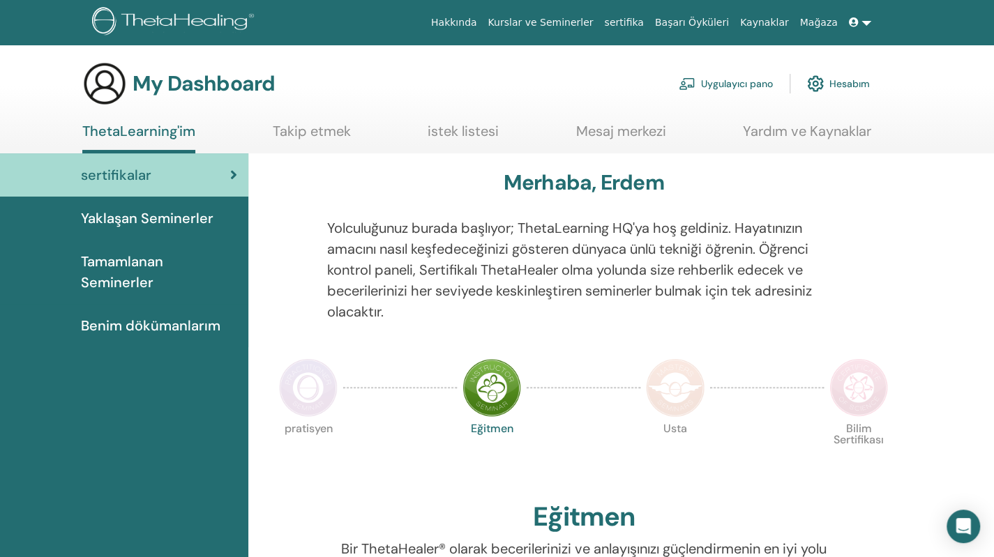
click at [158, 260] on span "Tamamlanan Seminerler" at bounding box center [159, 272] width 156 height 42
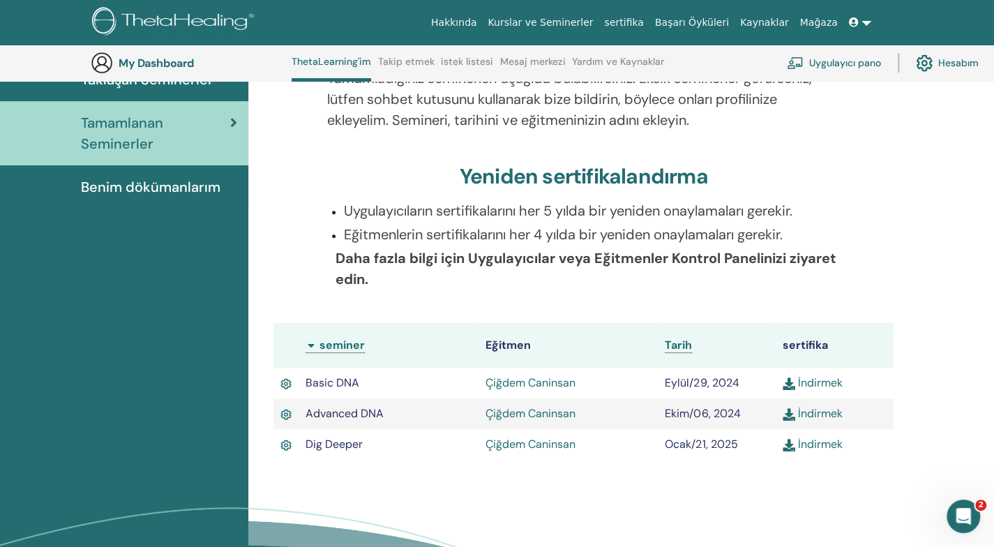
click at [571, 381] on link "Çiğdem Caninsan" at bounding box center [530, 382] width 90 height 15
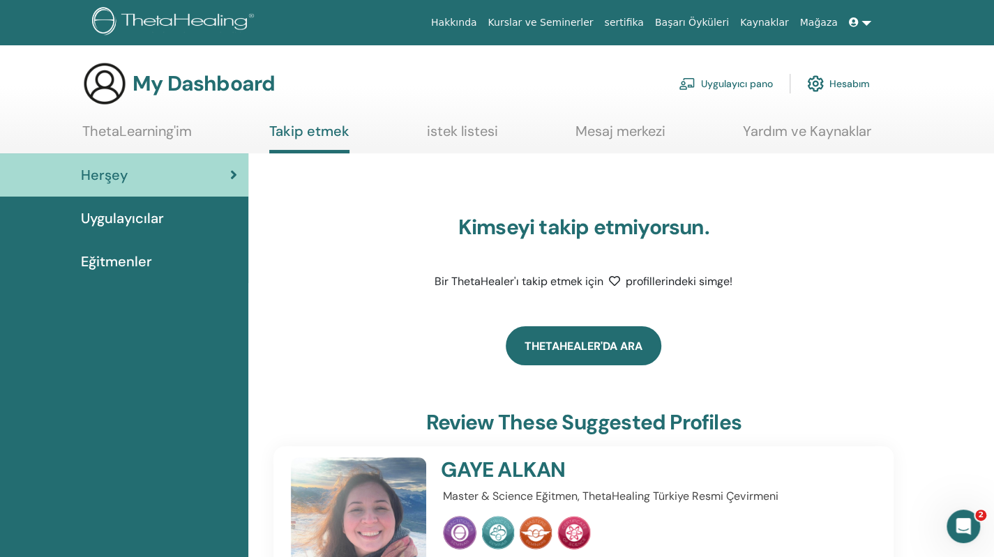
click at [627, 341] on link "ThetaHealer'da Ara" at bounding box center [584, 345] width 156 height 39
